Goal: Task Accomplishment & Management: Use online tool/utility

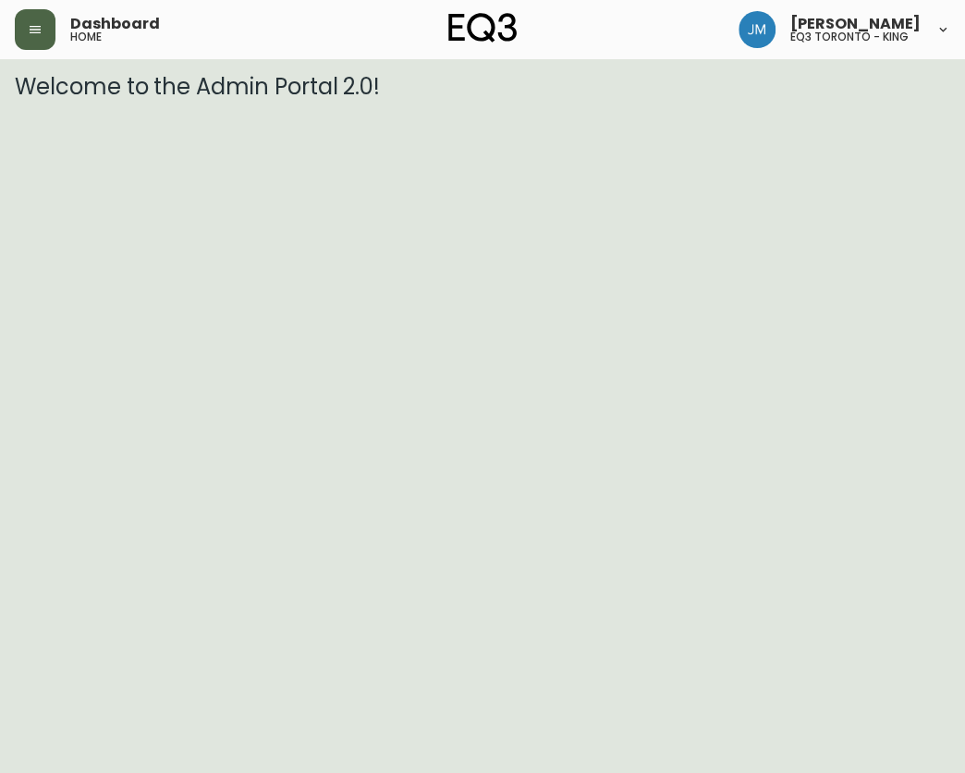
click at [30, 46] on button "button" at bounding box center [35, 29] width 41 height 41
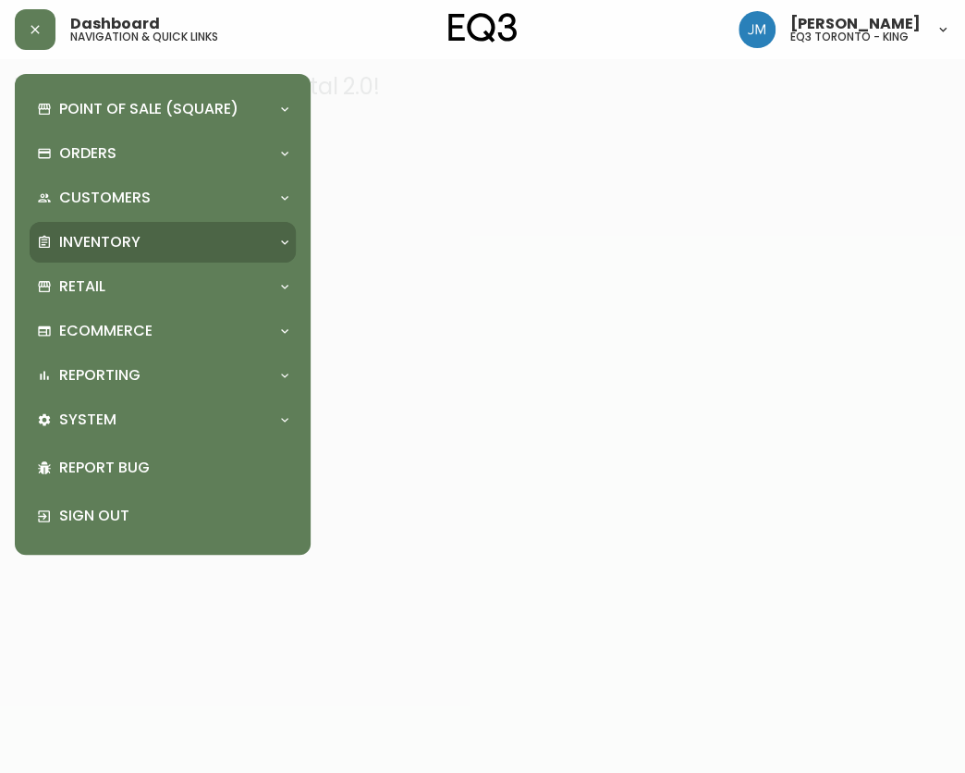
click at [102, 240] on p "Inventory" at bounding box center [99, 242] width 81 height 20
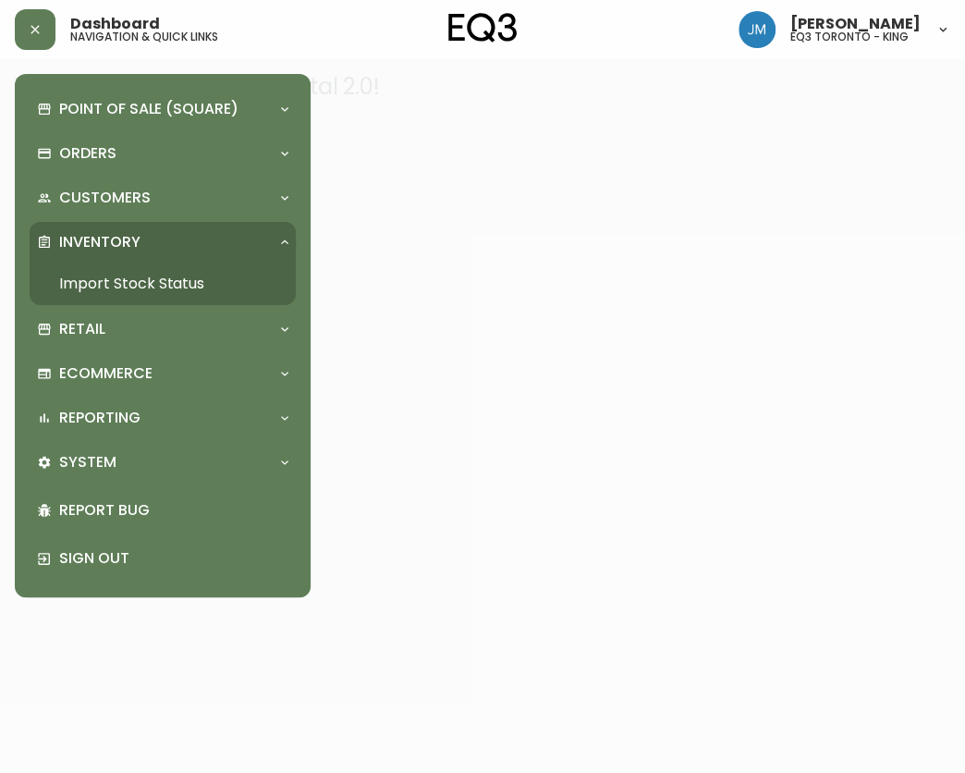
click at [129, 280] on link "Import Stock Status" at bounding box center [163, 283] width 266 height 43
